Goal: Register for event/course

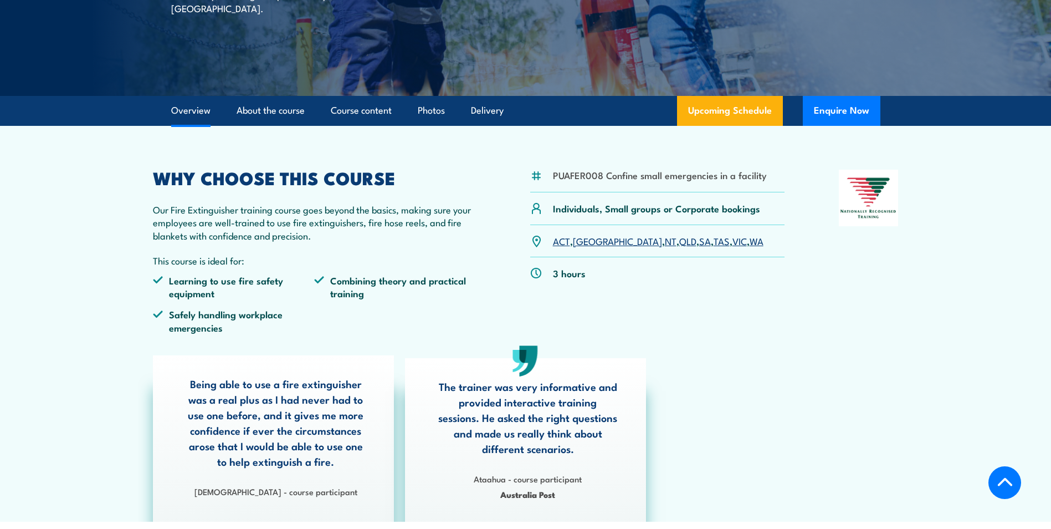
click at [750, 242] on link "WA" at bounding box center [757, 240] width 14 height 13
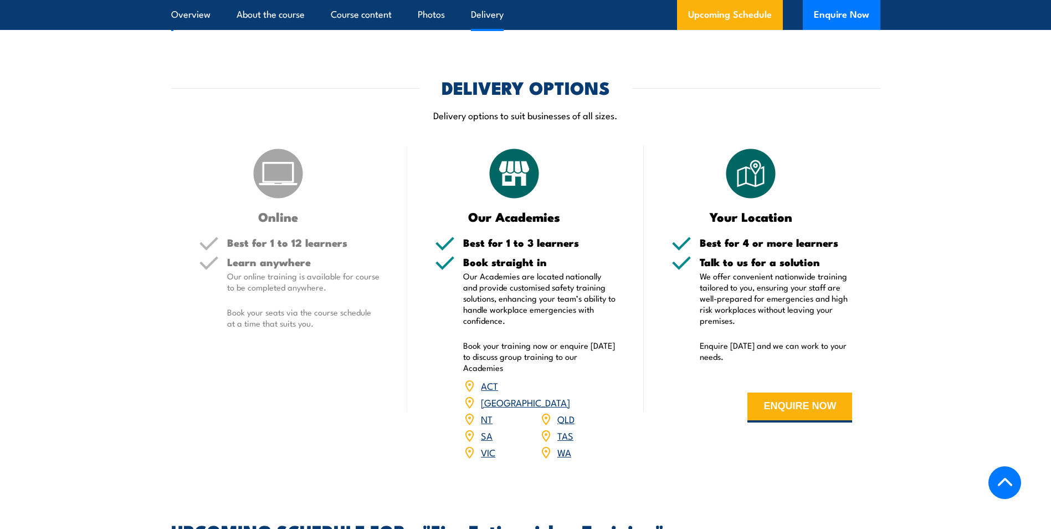
scroll to position [1361, 0]
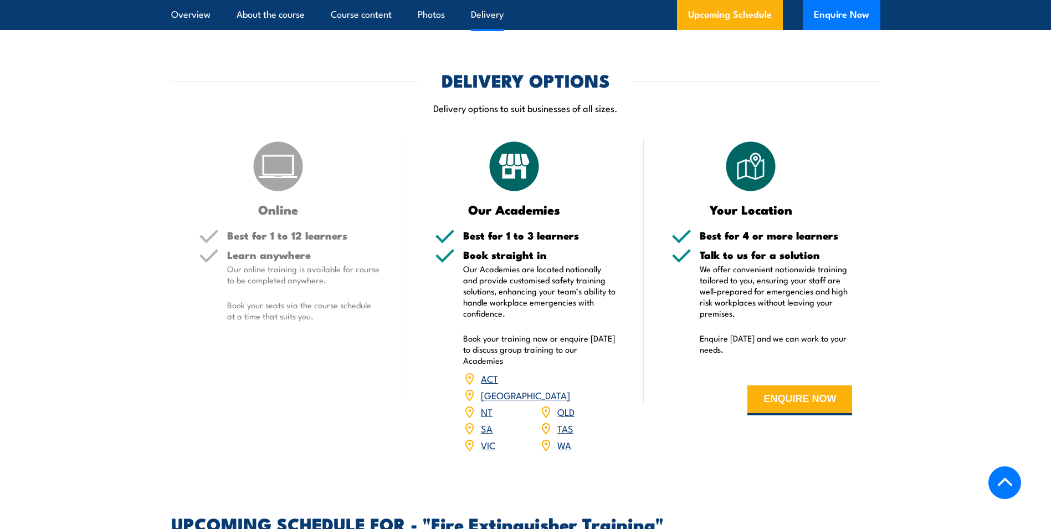
click at [278, 256] on h5 "Learn anywhere" at bounding box center [303, 254] width 153 height 11
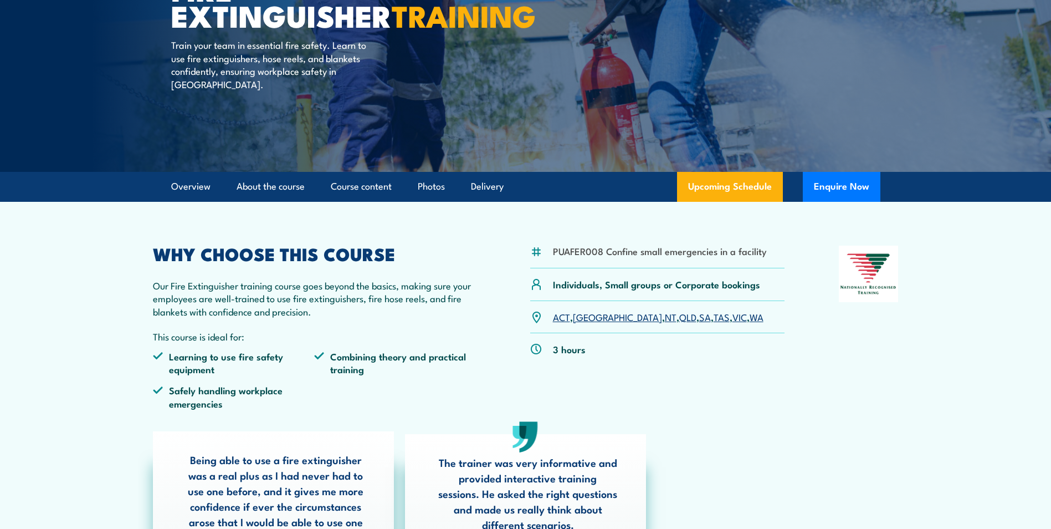
scroll to position [0, 0]
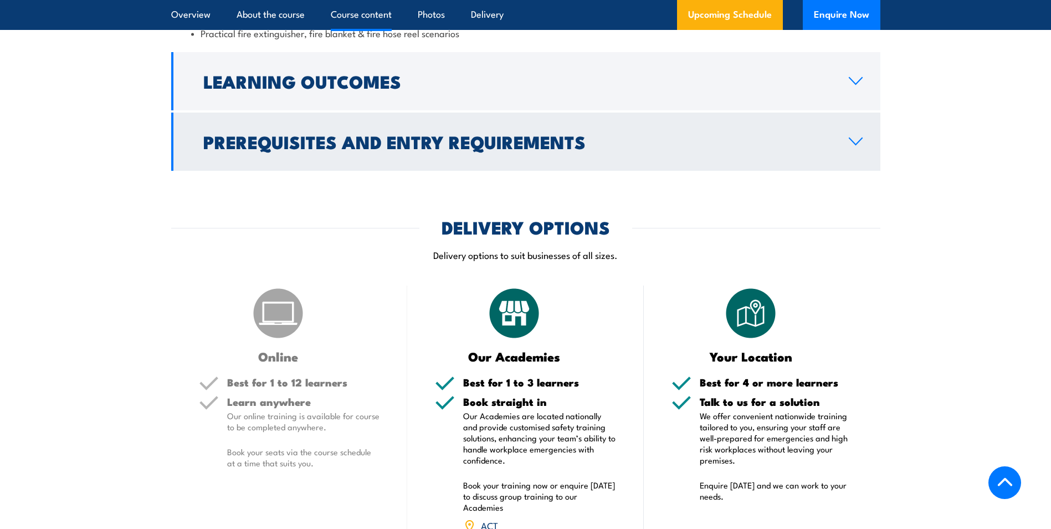
scroll to position [1219, 0]
